Goal: Transaction & Acquisition: Purchase product/service

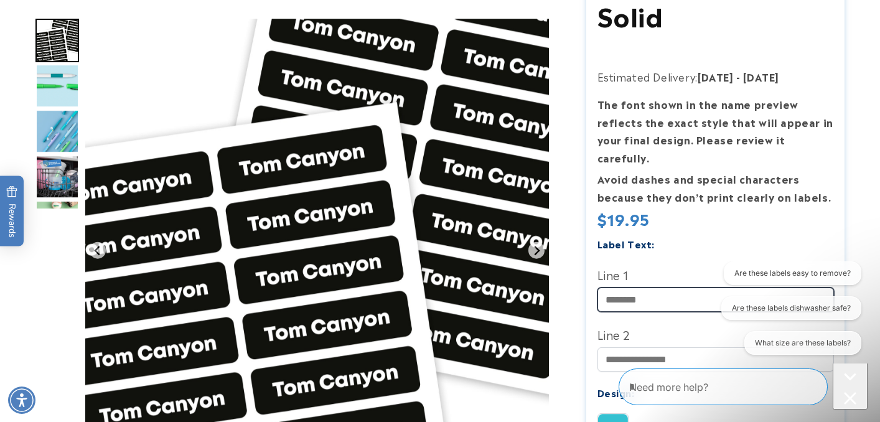
click at [629, 288] on input "Line 1" at bounding box center [716, 300] width 237 height 24
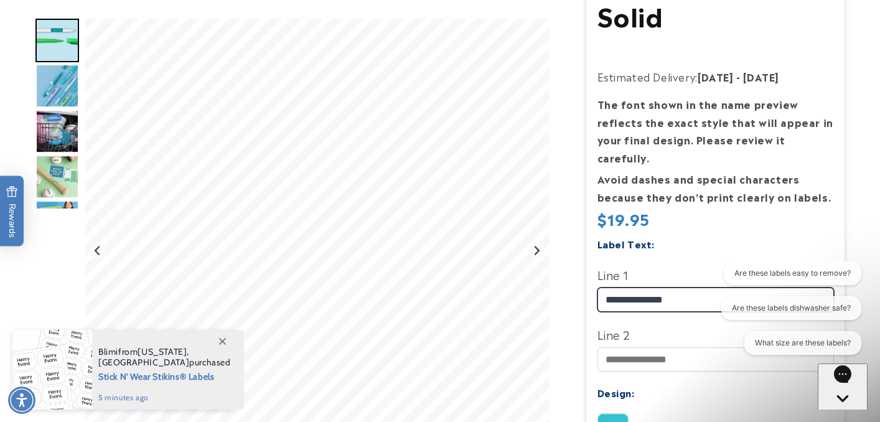
type input "**********"
click at [669, 324] on label "Line 2" at bounding box center [716, 334] width 237 height 20
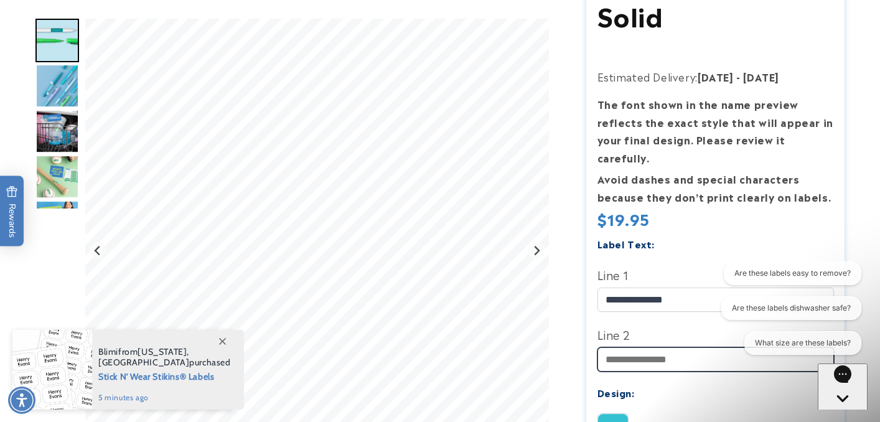
click at [669, 347] on input "Line 2" at bounding box center [716, 359] width 237 height 24
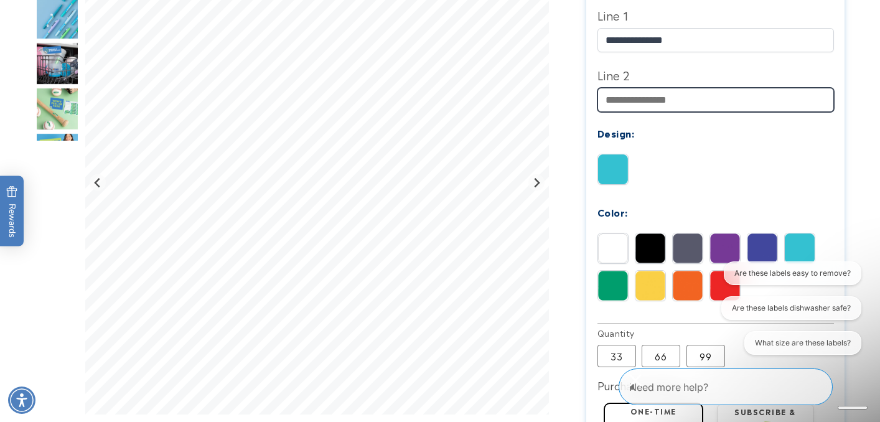
scroll to position [485, 0]
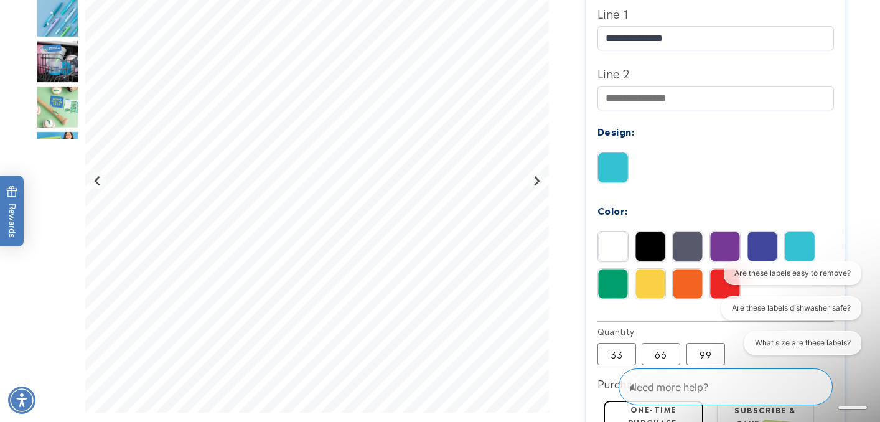
click at [689, 232] on img at bounding box center [688, 247] width 30 height 30
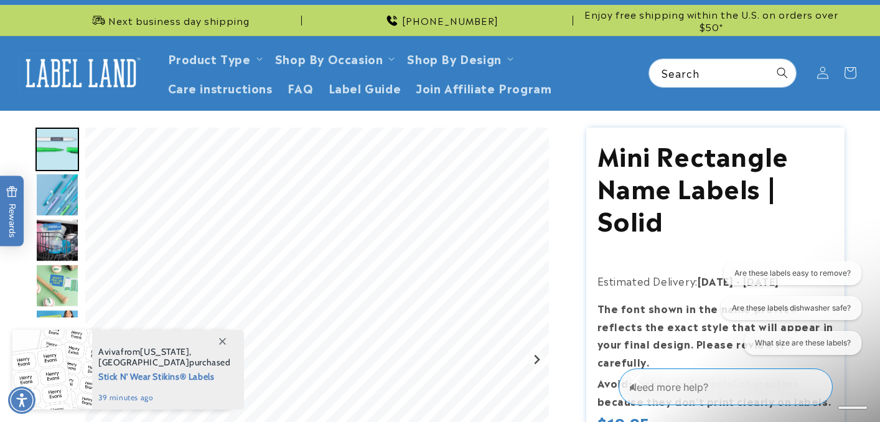
scroll to position [0, 0]
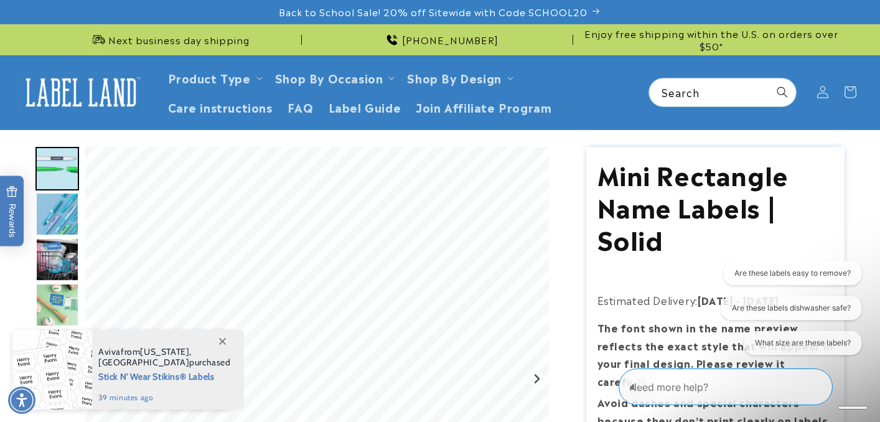
click at [59, 220] on img "Go to slide 3" at bounding box center [57, 214] width 44 height 44
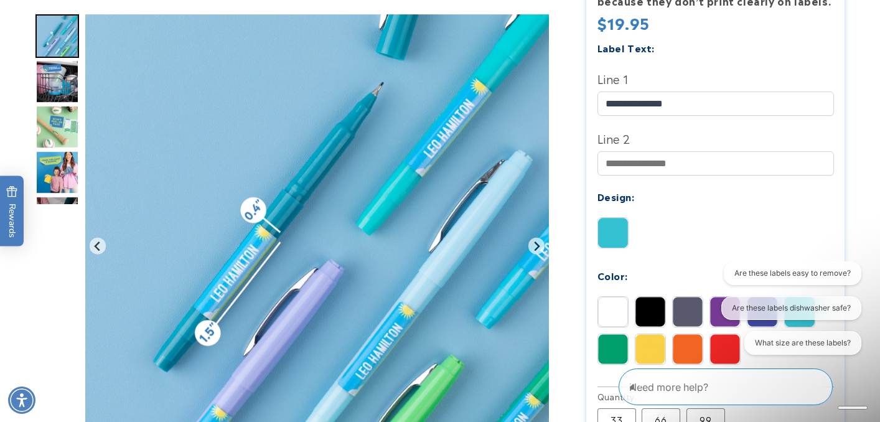
scroll to position [422, 0]
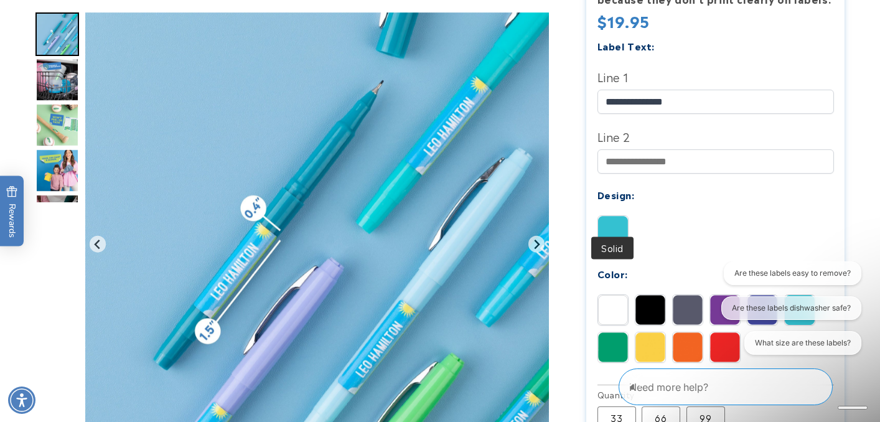
click at [608, 216] on img at bounding box center [613, 231] width 30 height 30
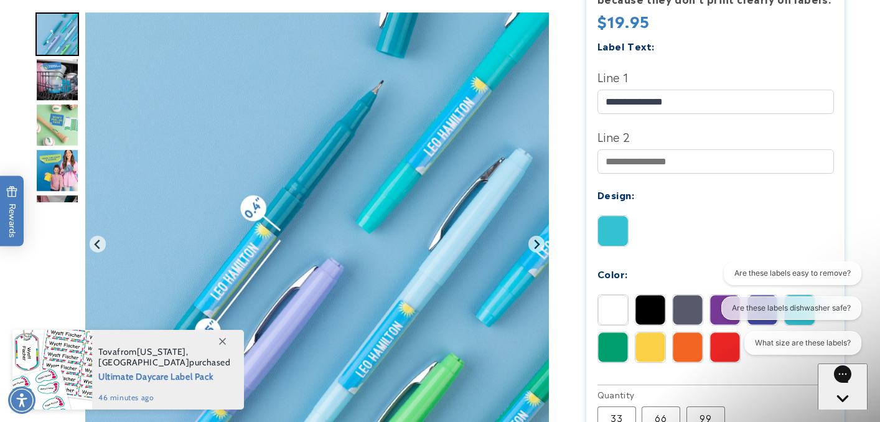
click at [68, 70] on img "Go to slide 4" at bounding box center [57, 79] width 44 height 44
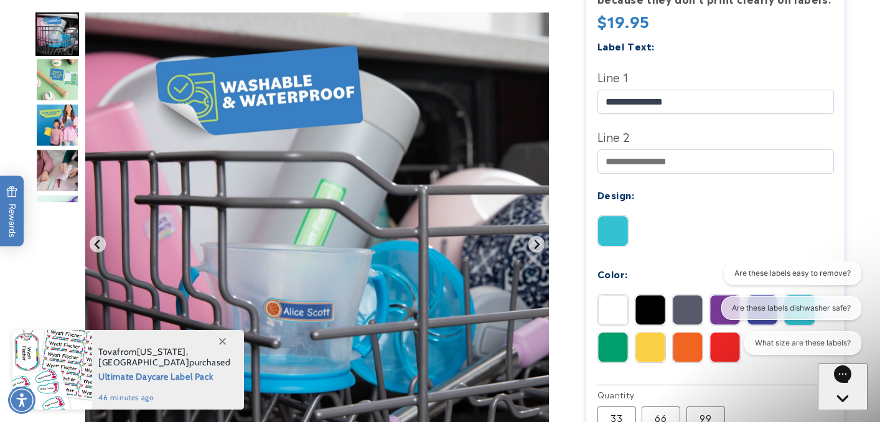
click at [57, 121] on img "Go to slide 6" at bounding box center [57, 125] width 44 height 44
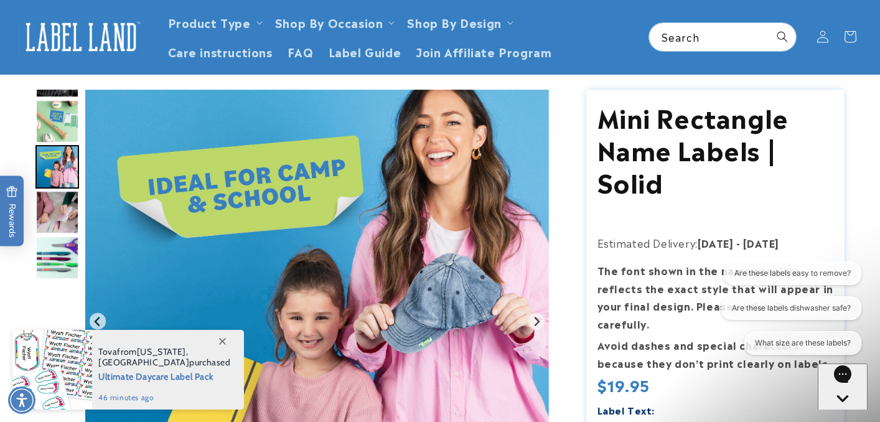
scroll to position [0, 0]
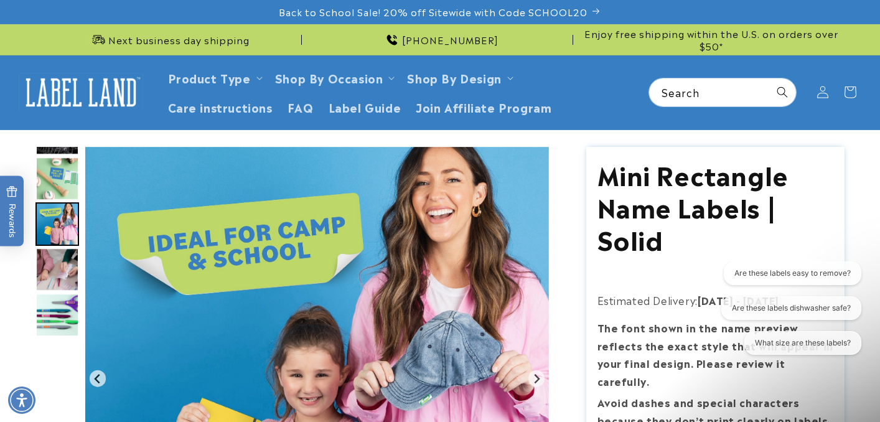
click at [62, 149] on img "Go to slide 4" at bounding box center [57, 133] width 44 height 44
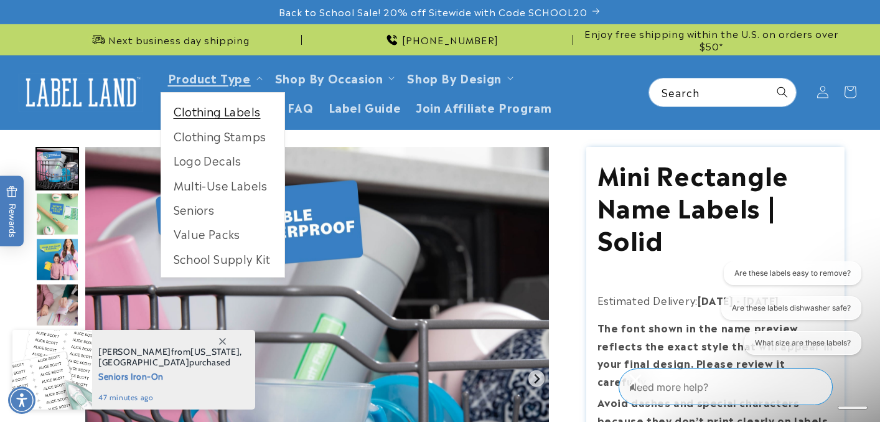
click at [227, 109] on link "Clothing Labels" at bounding box center [222, 111] width 123 height 24
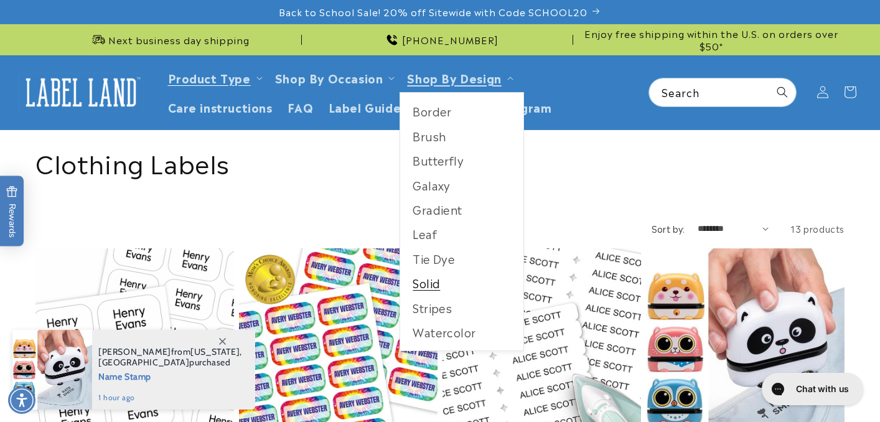
click at [421, 278] on link "Solid" at bounding box center [461, 283] width 123 height 24
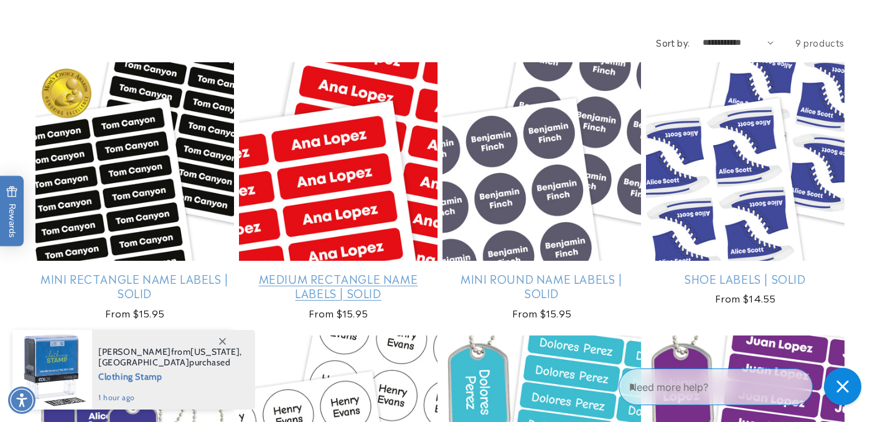
scroll to position [188, 0]
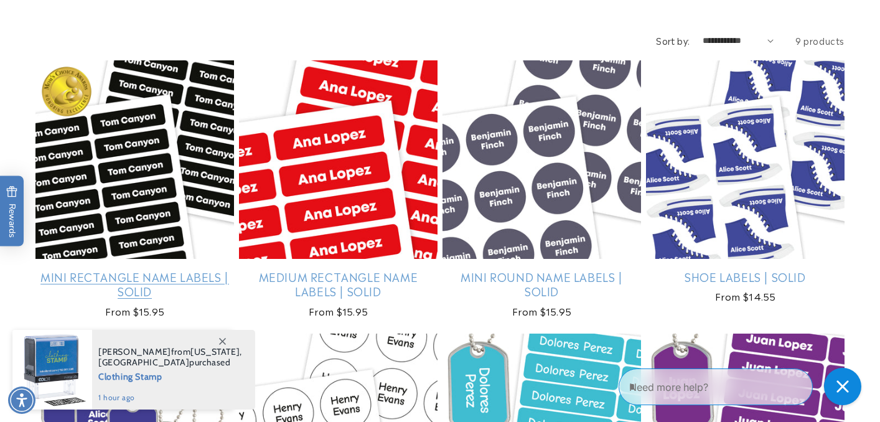
click at [149, 270] on link "Mini Rectangle Name Labels | Solid" at bounding box center [134, 284] width 199 height 29
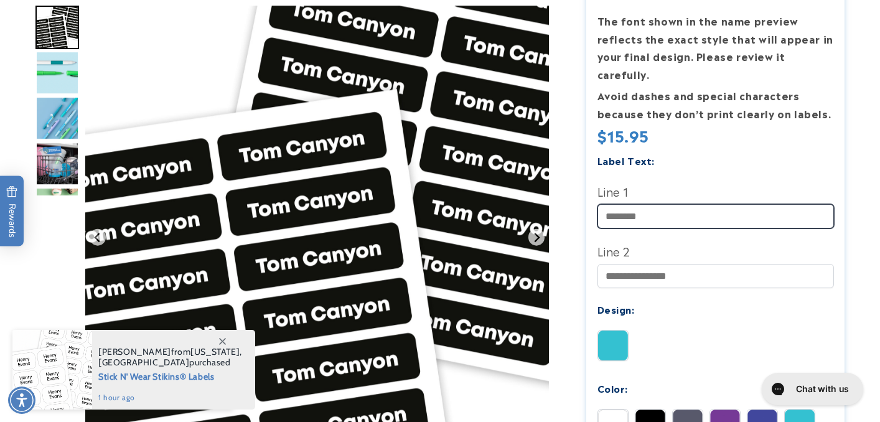
click at [651, 204] on input "Line 1" at bounding box center [716, 216] width 237 height 24
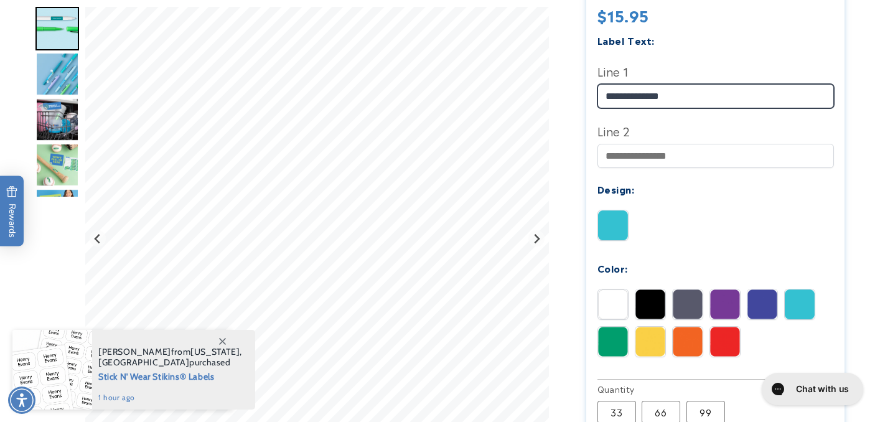
scroll to position [429, 0]
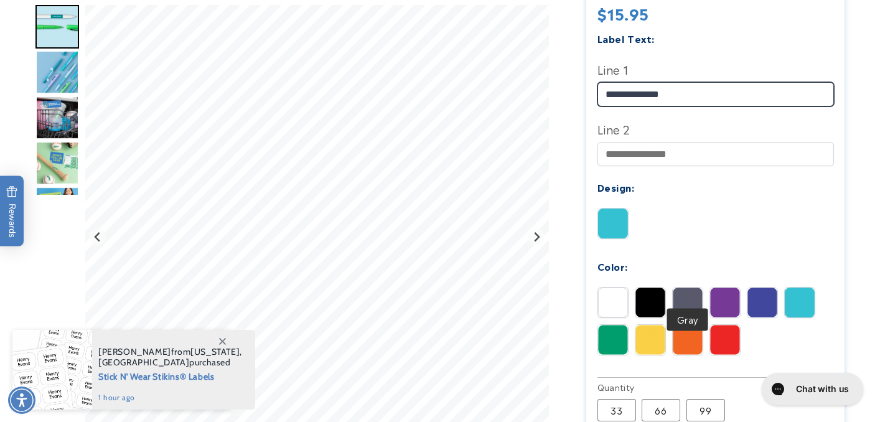
type input "**********"
click at [692, 288] on img at bounding box center [688, 303] width 30 height 30
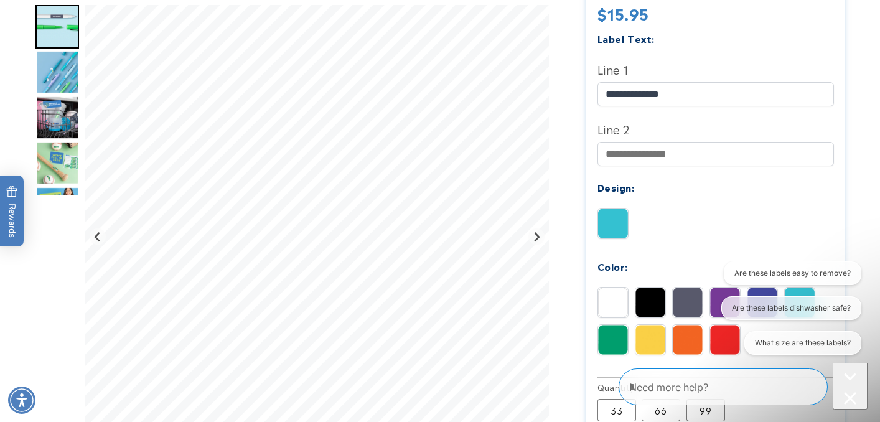
scroll to position [0, 0]
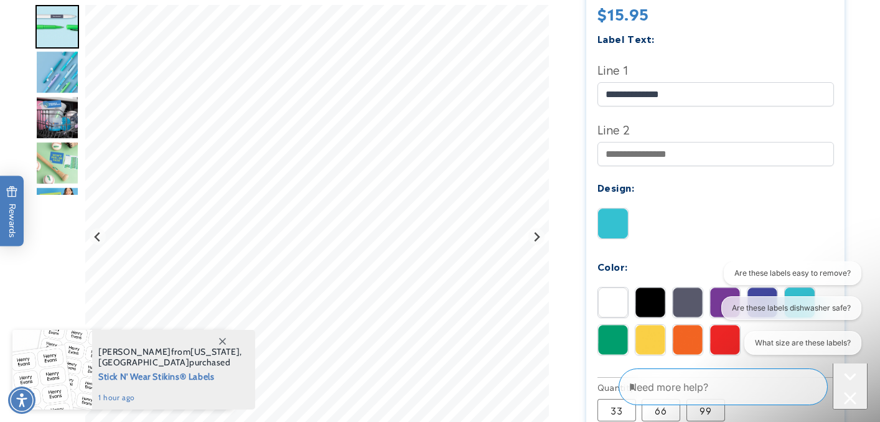
click at [805, 290] on div "Are these labels easy to remove? Are these labels dishwasher safe? What size ar…" at bounding box center [789, 311] width 144 height 98
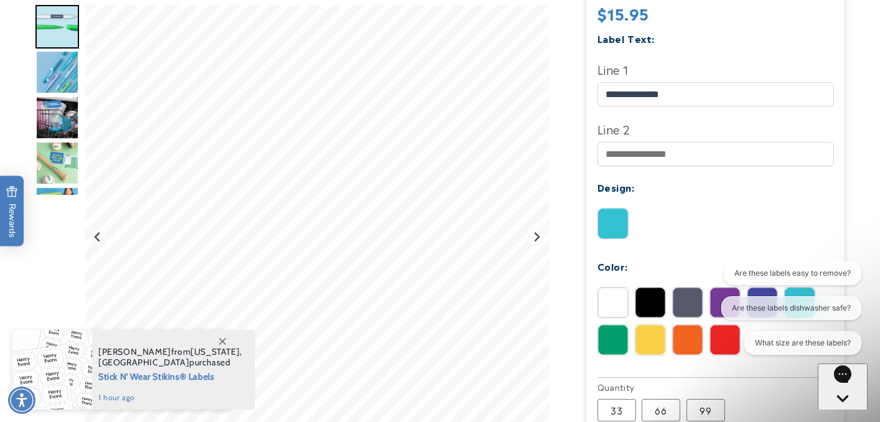
click at [841, 414] on div "Open gorgias live chat" at bounding box center [843, 422] width 40 height 16
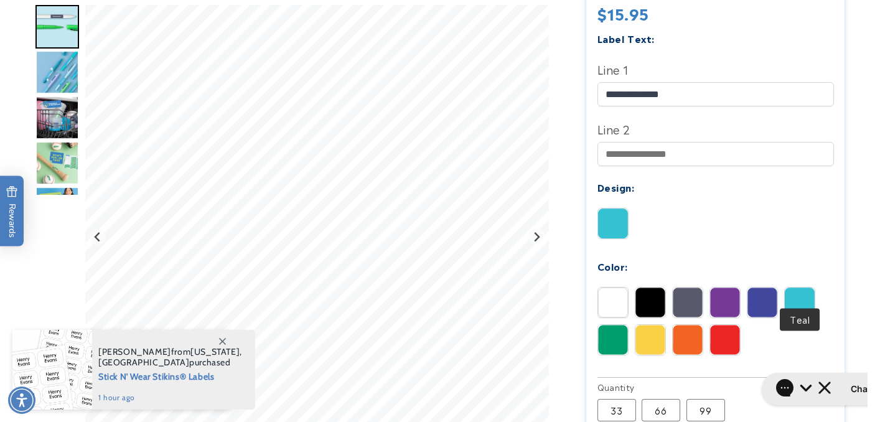
click at [799, 288] on img at bounding box center [800, 303] width 30 height 30
click at [608, 325] on img at bounding box center [613, 340] width 30 height 30
click at [683, 306] on div "White Black Gray Purple Blue Teal" at bounding box center [719, 324] width 243 height 75
click at [683, 325] on img at bounding box center [688, 340] width 30 height 30
click at [703, 324] on div "White Black Gray Purple Blue Teal" at bounding box center [719, 324] width 243 height 75
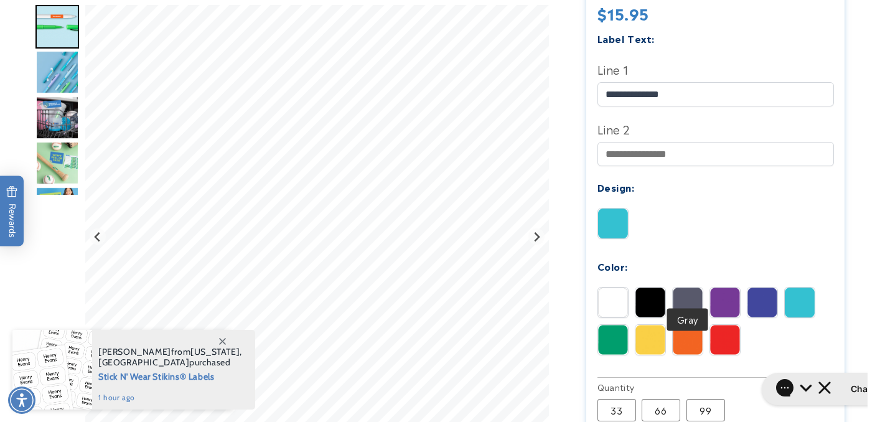
click at [672, 287] on div at bounding box center [687, 302] width 31 height 31
click at [795, 288] on img at bounding box center [800, 303] width 30 height 30
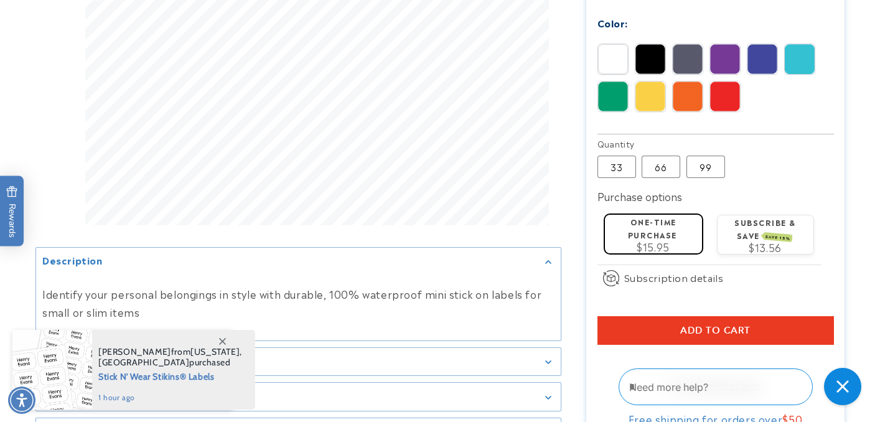
scroll to position [681, 0]
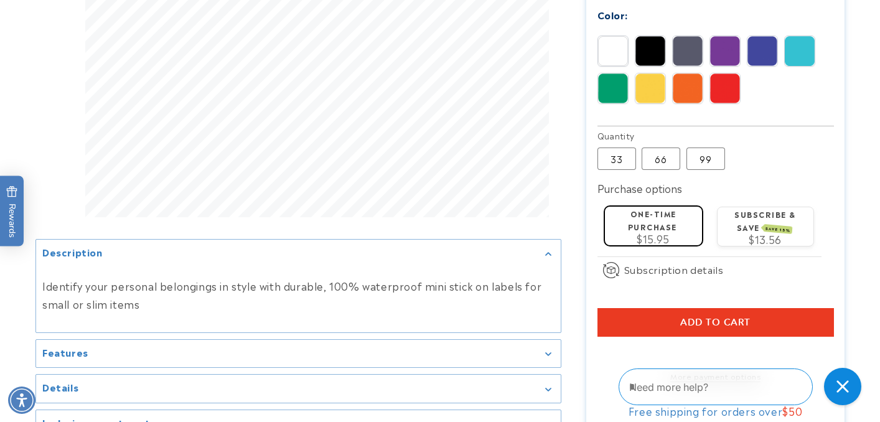
click at [639, 208] on label "One-time purchase" at bounding box center [652, 220] width 49 height 24
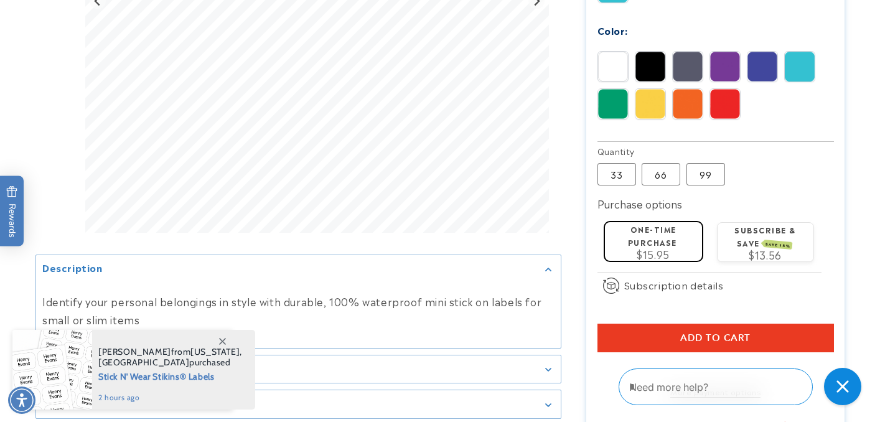
scroll to position [666, 0]
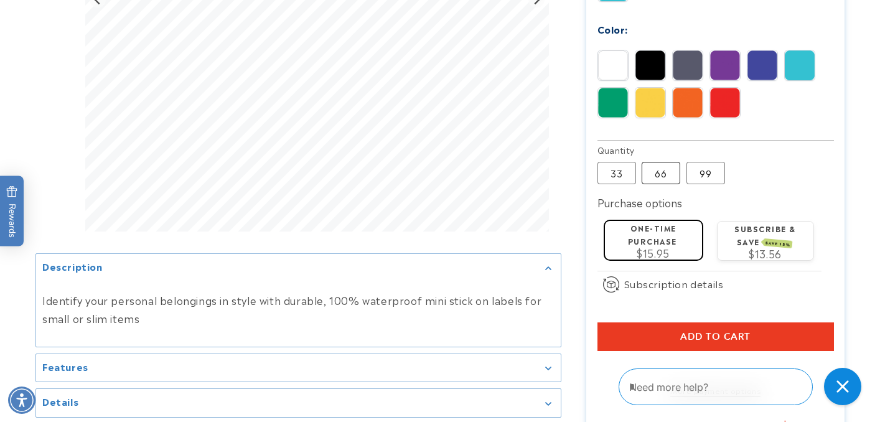
click at [663, 162] on label "66 Variant sold out or unavailable" at bounding box center [661, 173] width 39 height 22
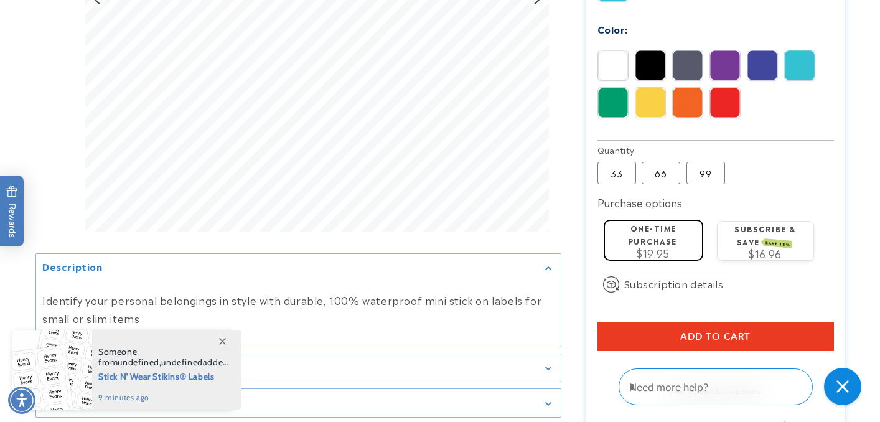
click at [648, 221] on div "One-time purchase $19.95" at bounding box center [653, 239] width 87 height 37
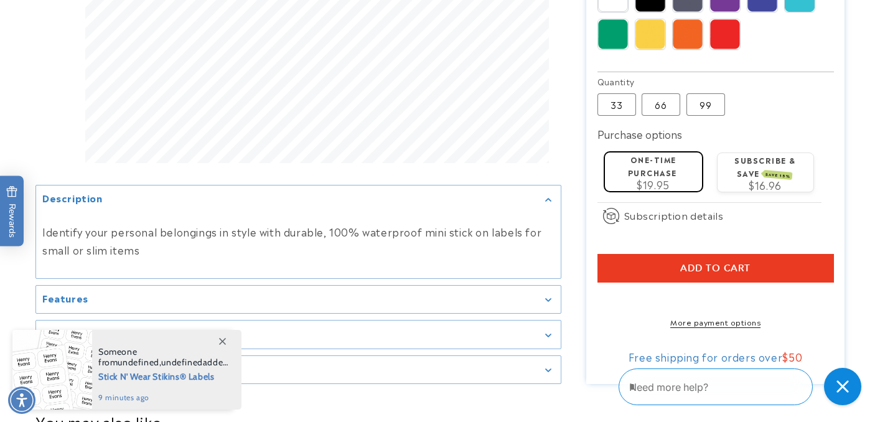
scroll to position [745, 0]
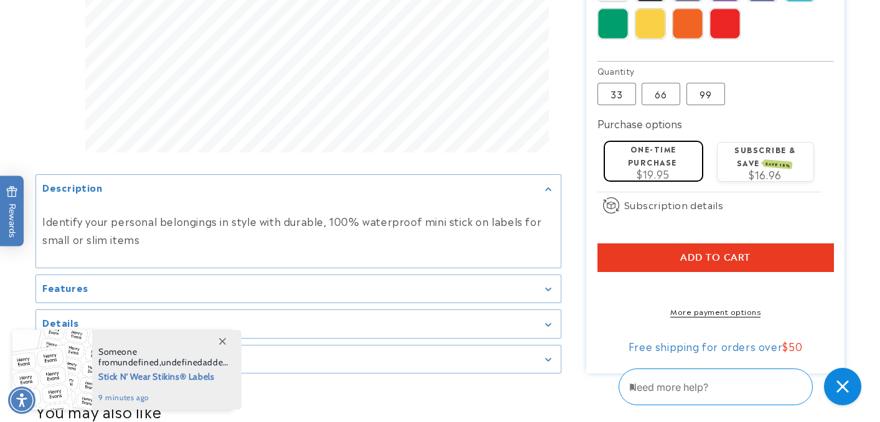
click at [601, 280] on shop-pay-wallet-button at bounding box center [599, 287] width 3 height 15
